Goal: Transaction & Acquisition: Purchase product/service

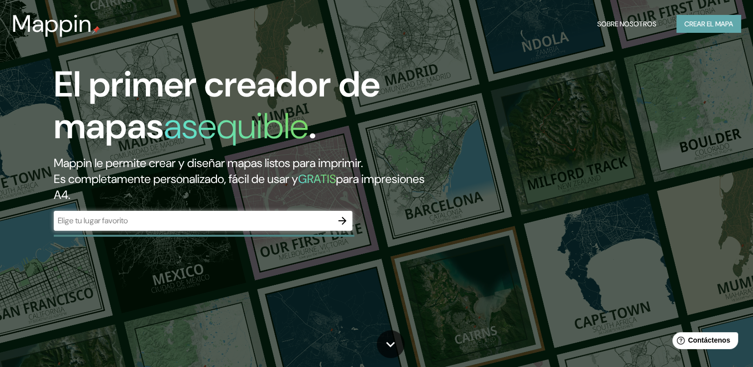
click at [699, 23] on font "Crear el mapa" at bounding box center [708, 24] width 49 height 12
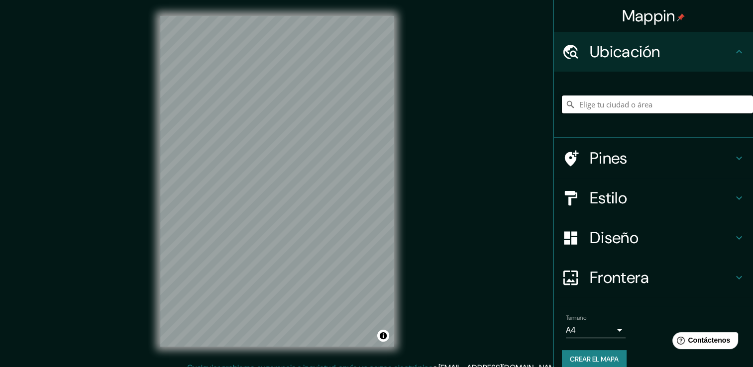
click at [637, 102] on input "Elige tu ciudad o área" at bounding box center [657, 105] width 191 height 18
click at [603, 105] on input "Elige tu ciudad o área" at bounding box center [657, 105] width 191 height 18
paste input "Calle [PERSON_NAME] 1970, Col Americana, Americana, [GEOGRAPHIC_DATA], Jal."
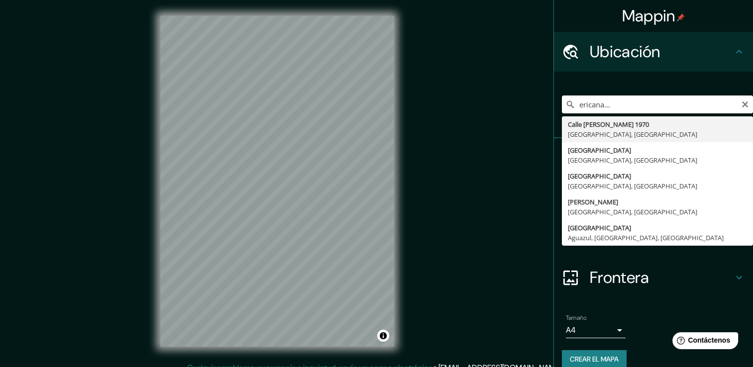
type input "[STREET_ADDRESS][PERSON_NAME]"
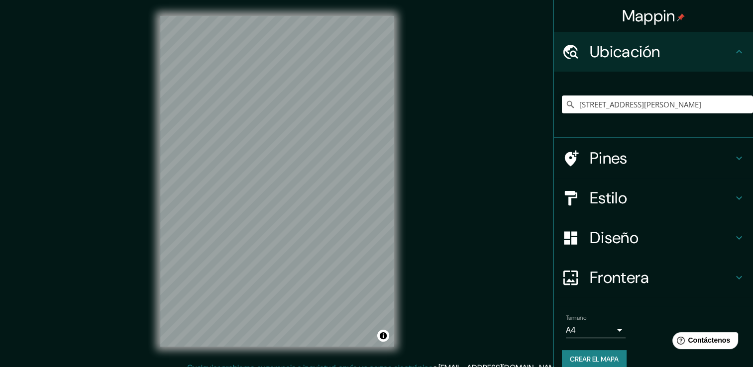
click at [633, 193] on h4 "Estilo" at bounding box center [661, 198] width 143 height 20
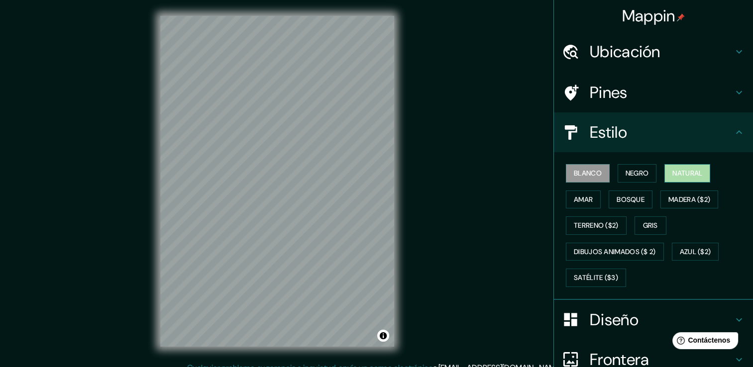
click at [675, 171] on font "Natural" at bounding box center [687, 173] width 30 height 12
click at [633, 171] on font "Negro" at bounding box center [636, 173] width 23 height 12
click at [598, 172] on button "Blanco" at bounding box center [588, 173] width 44 height 18
click at [644, 220] on font "Gris" at bounding box center [650, 225] width 15 height 12
click at [589, 175] on font "Blanco" at bounding box center [588, 173] width 28 height 12
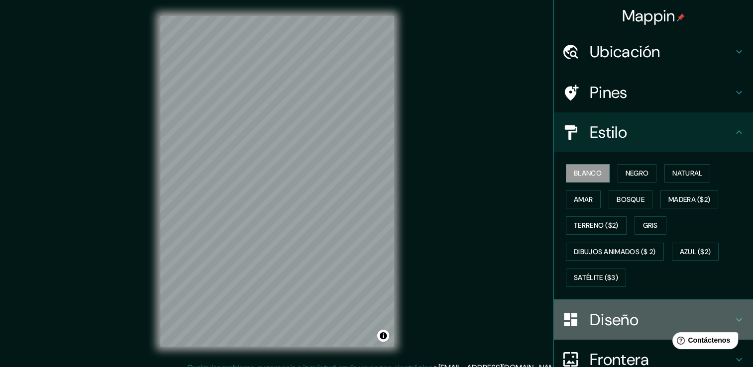
click at [601, 320] on h4 "Diseño" at bounding box center [661, 320] width 143 height 20
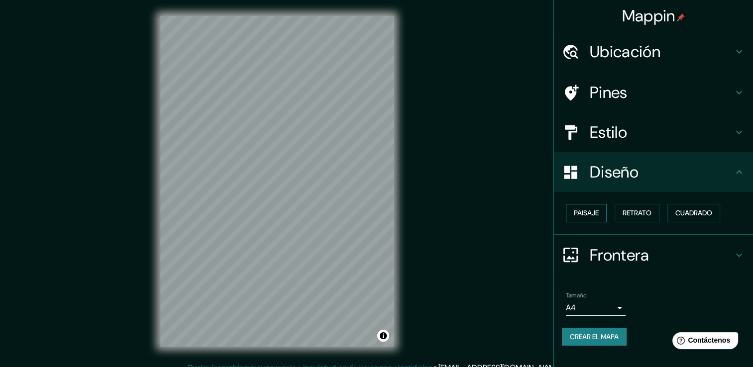
click at [590, 214] on font "Paisaje" at bounding box center [586, 213] width 25 height 12
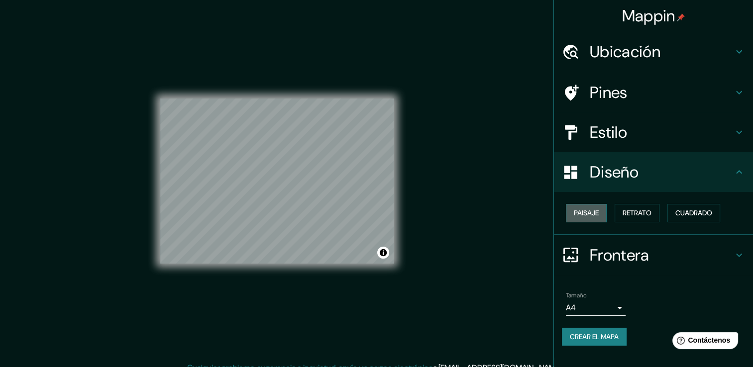
click at [590, 214] on font "Paisaje" at bounding box center [586, 213] width 25 height 12
click at [596, 214] on font "Paisaje" at bounding box center [586, 213] width 25 height 12
click at [643, 217] on font "Retrato" at bounding box center [636, 213] width 29 height 12
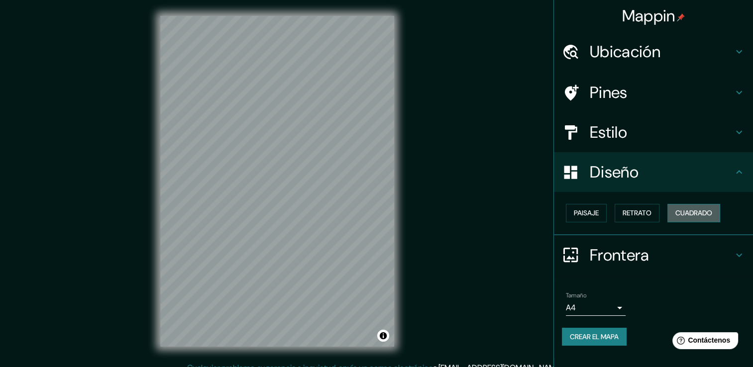
click at [679, 216] on font "Cuadrado" at bounding box center [693, 213] width 37 height 12
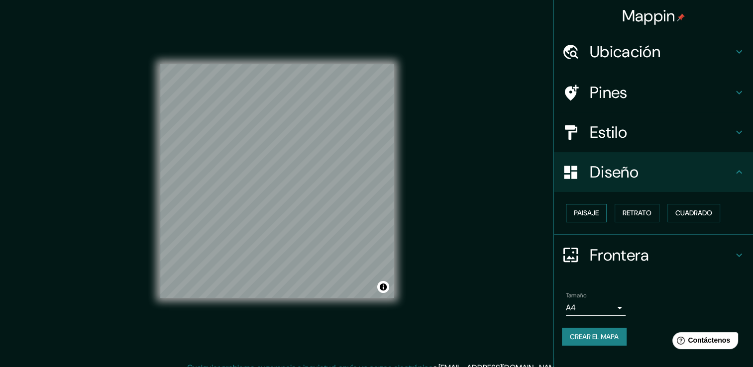
click at [591, 216] on font "Paisaje" at bounding box center [586, 213] width 25 height 12
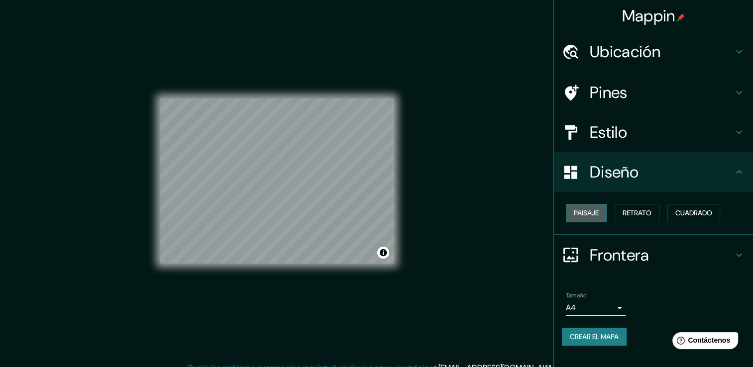
click at [598, 219] on button "Paisaje" at bounding box center [586, 213] width 41 height 18
click at [612, 248] on h4 "Frontera" at bounding box center [661, 255] width 143 height 20
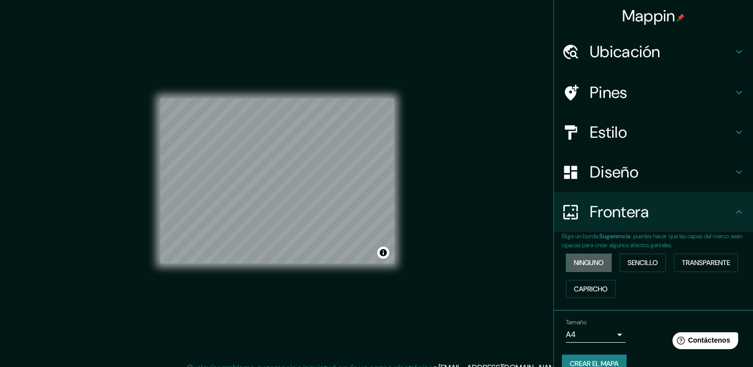
click at [592, 267] on font "Ninguno" at bounding box center [589, 263] width 30 height 12
click at [628, 261] on font "Sencillo" at bounding box center [642, 263] width 30 height 12
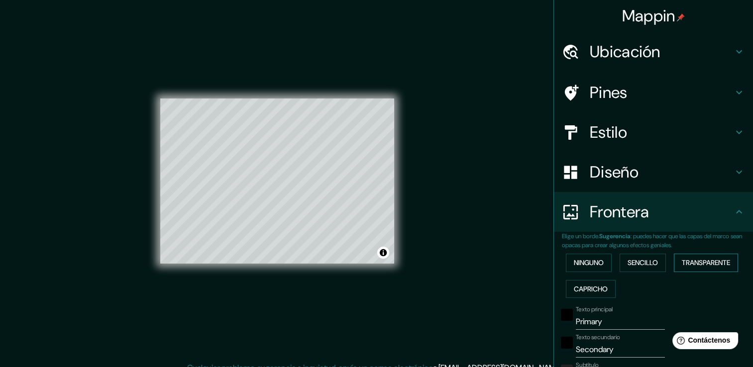
click at [682, 263] on font "Transparente" at bounding box center [706, 263] width 48 height 12
click at [589, 261] on font "Ninguno" at bounding box center [589, 263] width 30 height 12
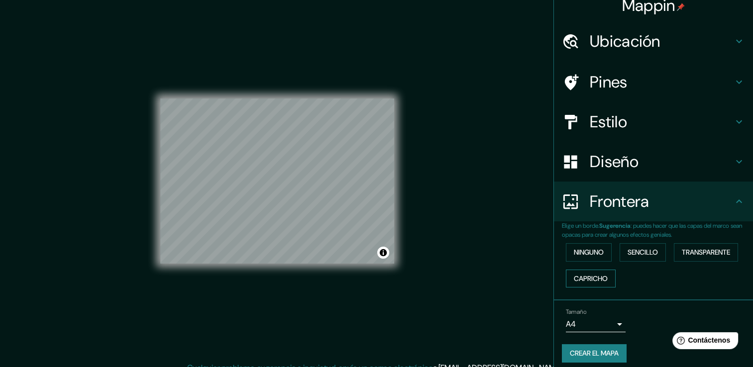
scroll to position [16, 0]
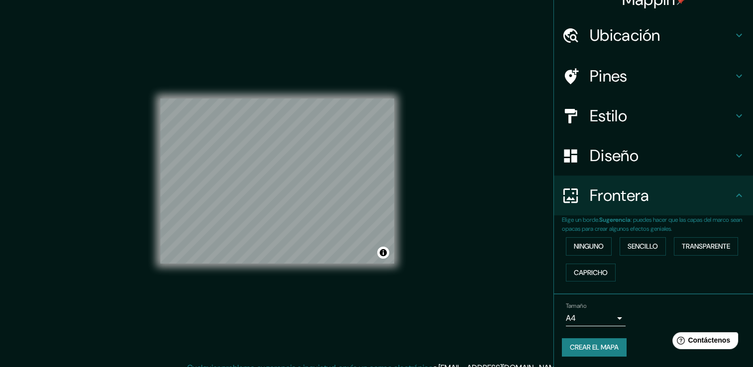
click at [587, 319] on body "Mappin Ubicación [STREET_ADDRESS][PERSON_NAME] Pines Estilo Diseño Frontera Eli…" at bounding box center [376, 183] width 753 height 367
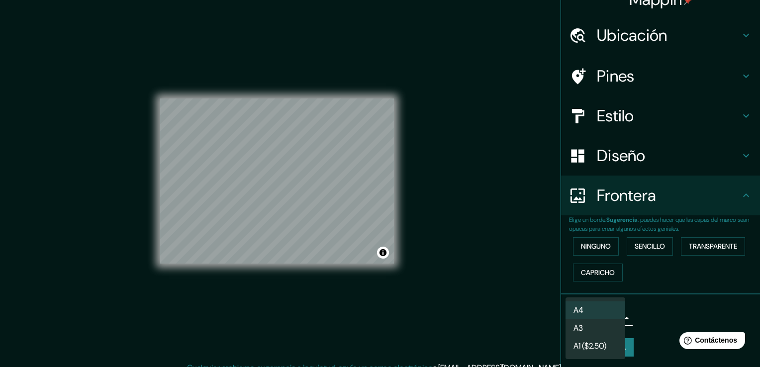
click at [587, 326] on li "A3" at bounding box center [596, 328] width 60 height 18
click at [587, 317] on body "Mappin Ubicación [STREET_ADDRESS][PERSON_NAME] Pines Estilo Diseño Frontera Eli…" at bounding box center [380, 183] width 760 height 367
click at [587, 307] on li "A4" at bounding box center [596, 311] width 60 height 18
type input "single"
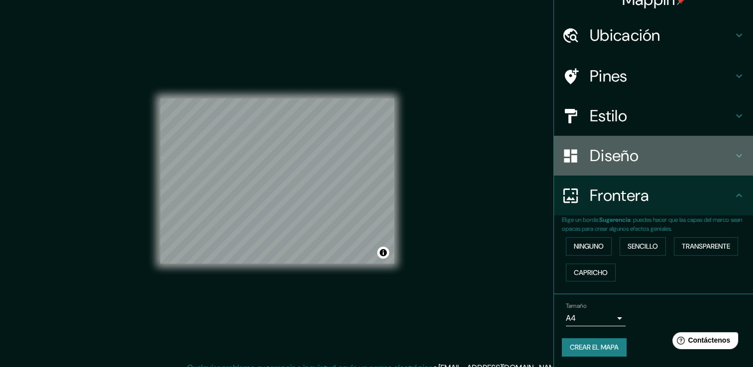
click at [673, 153] on h4 "Diseño" at bounding box center [661, 156] width 143 height 20
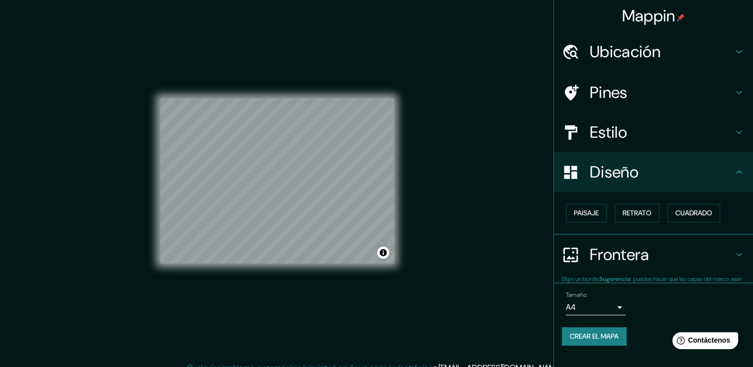
scroll to position [0, 0]
click at [594, 213] on font "Paisaje" at bounding box center [586, 213] width 25 height 12
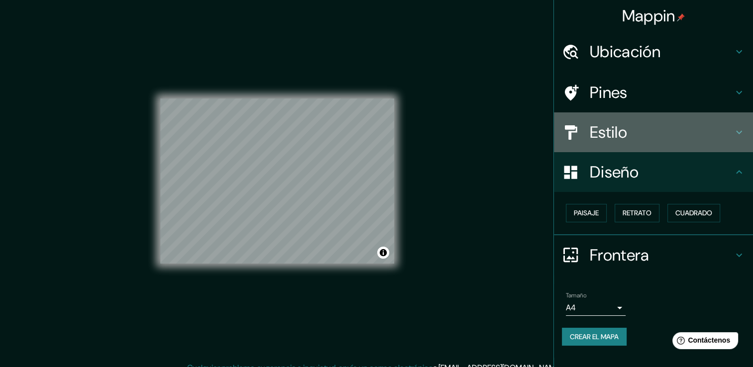
click at [644, 143] on div "Estilo" at bounding box center [653, 132] width 199 height 40
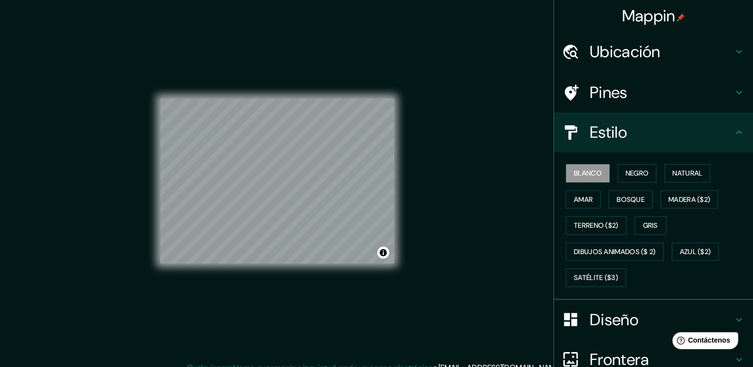
click at [665, 100] on h4 "Pines" at bounding box center [661, 93] width 143 height 20
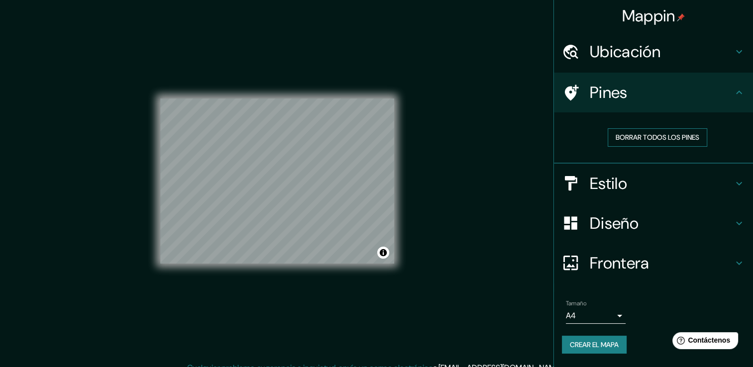
click at [647, 135] on font "Borrar todos los pines" at bounding box center [657, 137] width 84 height 12
click at [645, 135] on font "Borrar todos los pines" at bounding box center [657, 137] width 84 height 12
click at [653, 55] on h4 "Ubicación" at bounding box center [661, 52] width 143 height 20
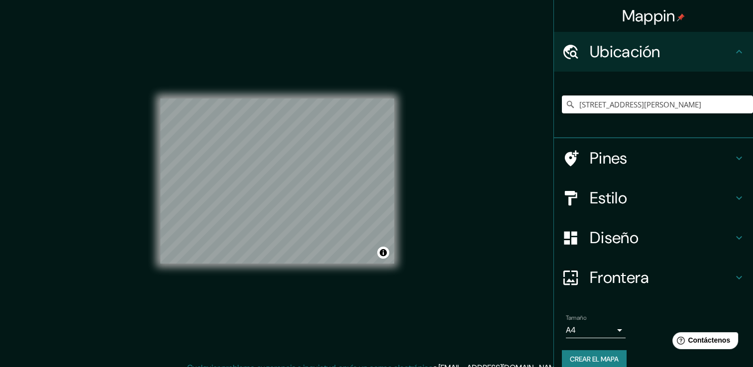
click at [653, 55] on h4 "Ubicación" at bounding box center [661, 52] width 143 height 20
click at [562, 358] on button "Crear el mapa" at bounding box center [594, 359] width 65 height 18
click at [586, 357] on div "Crear el mapa" at bounding box center [653, 359] width 183 height 18
click at [574, 356] on div "Crear el mapa" at bounding box center [653, 359] width 183 height 18
click at [603, 359] on font "Crear el mapa" at bounding box center [594, 359] width 49 height 12
